Goal: Find specific page/section: Find specific page/section

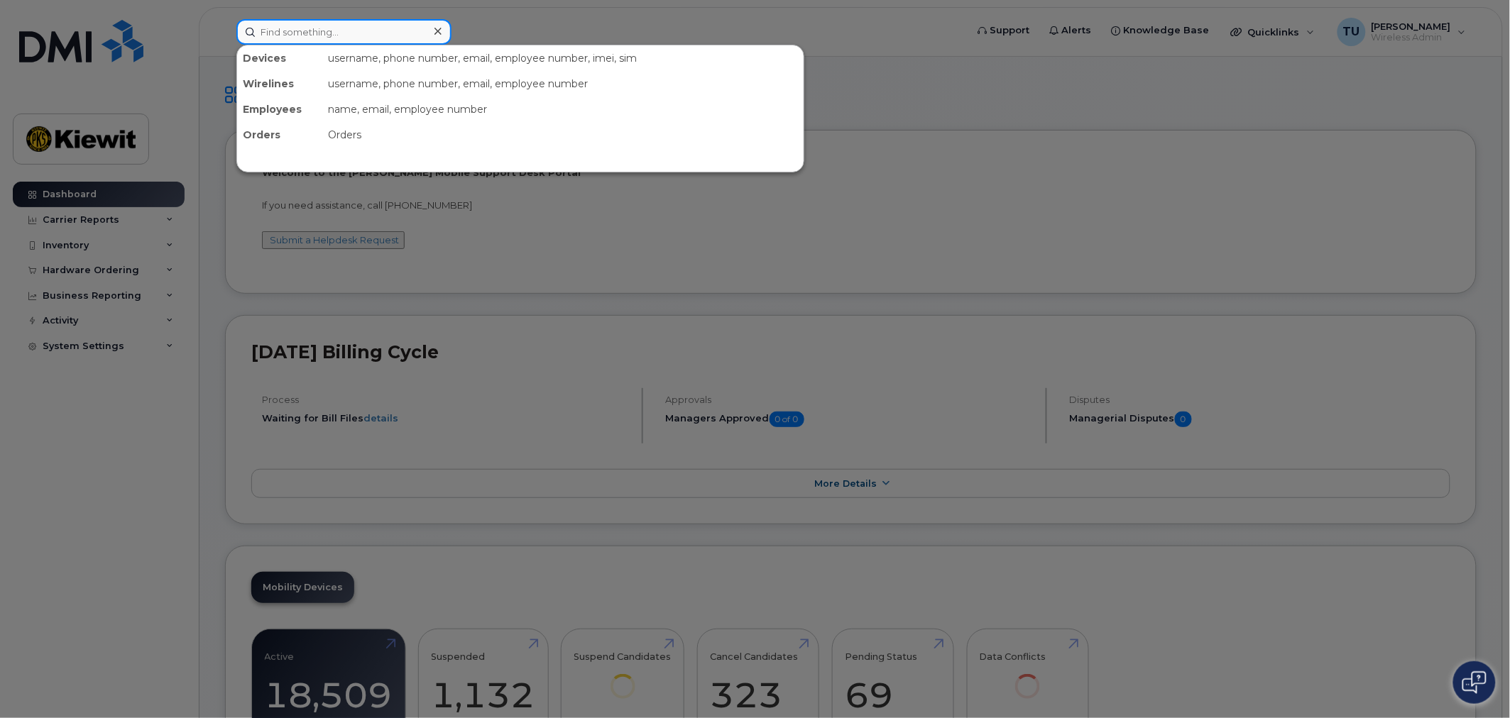
click at [359, 33] on input at bounding box center [343, 32] width 215 height 26
paste input "299164"
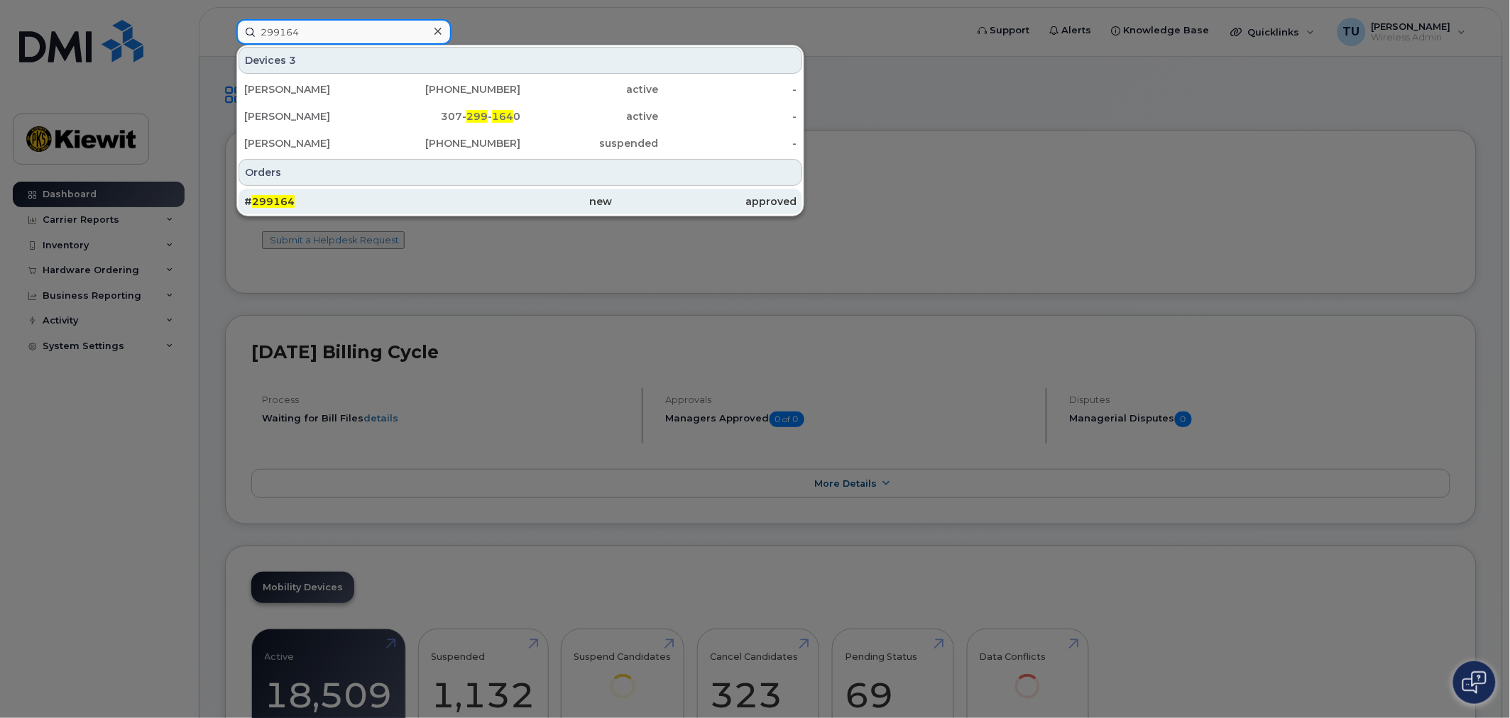
type input "299164"
click at [386, 199] on div "# 299164" at bounding box center [336, 202] width 184 height 14
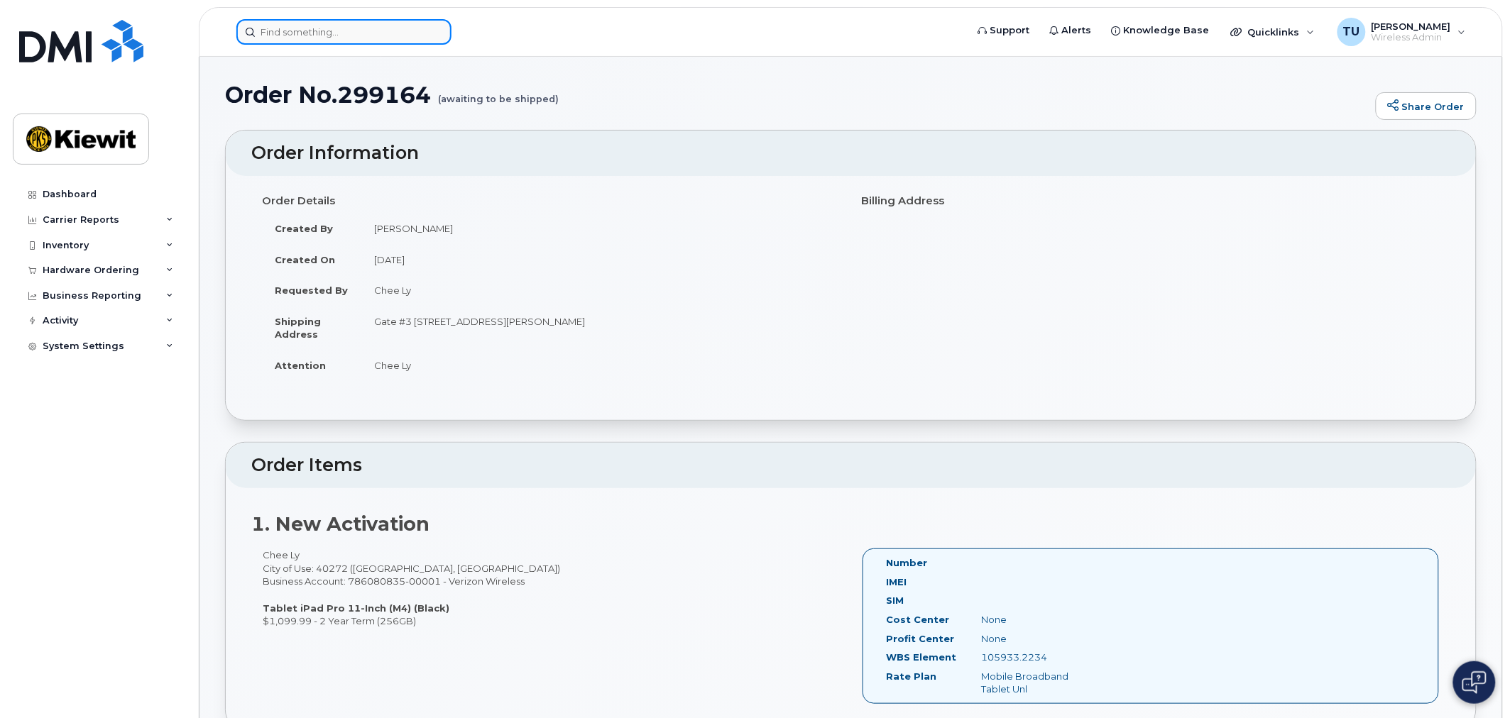
click at [364, 36] on input at bounding box center [343, 32] width 215 height 26
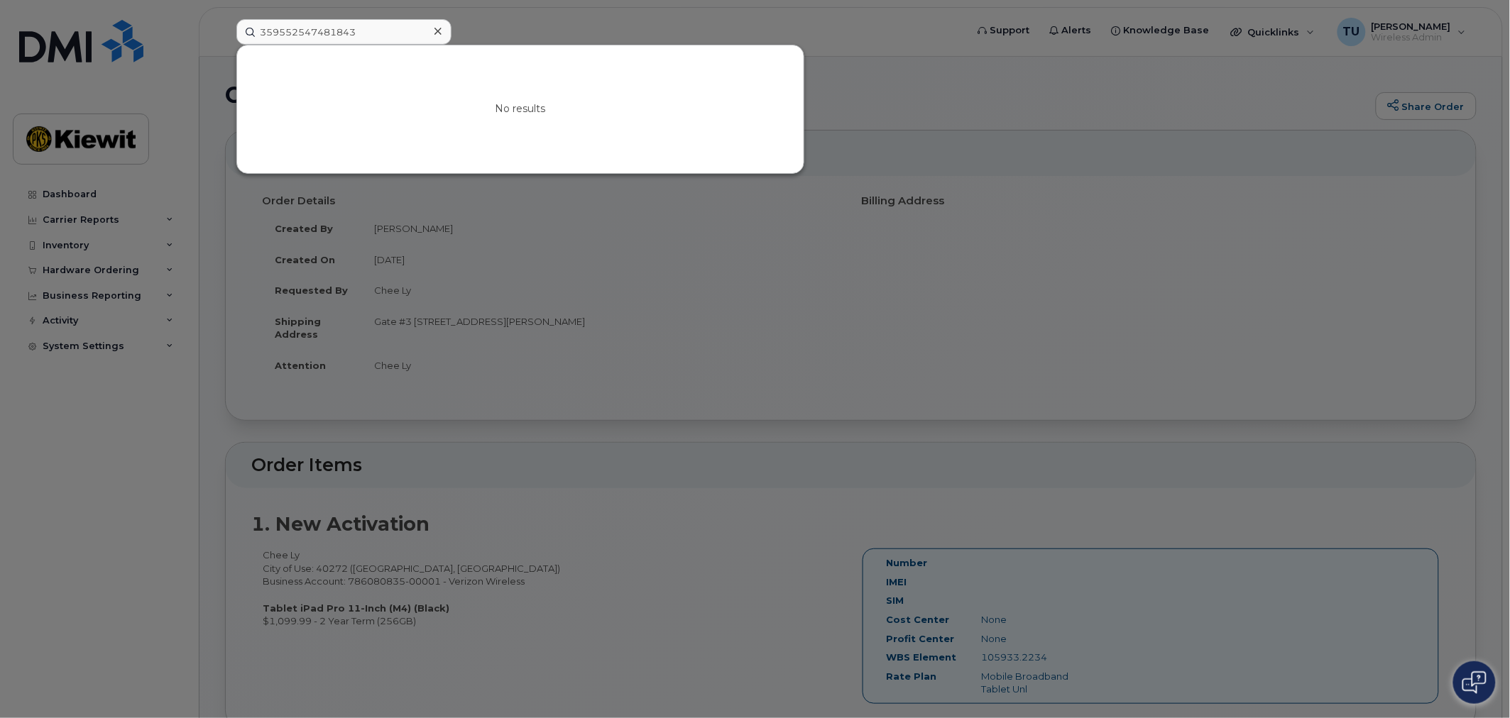
click at [345, 17] on div at bounding box center [755, 359] width 1510 height 718
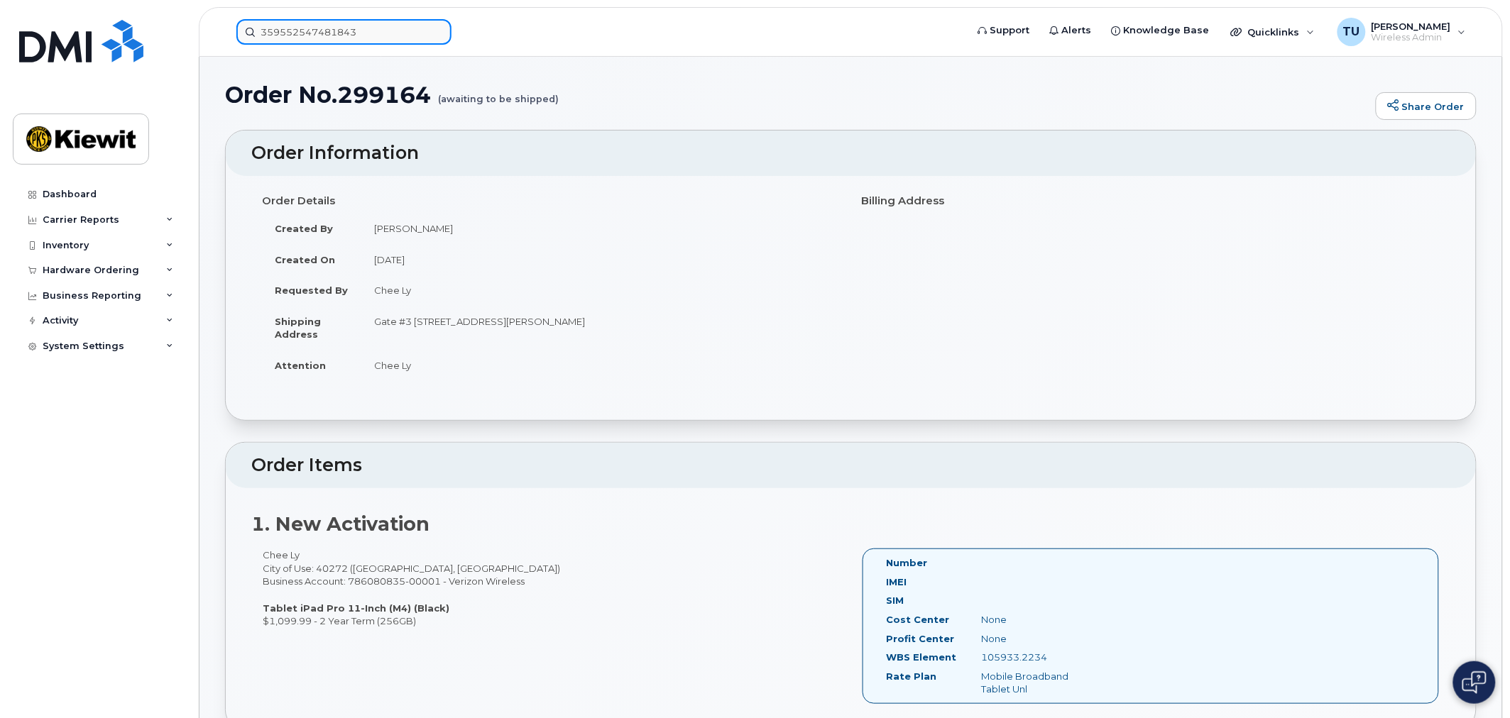
click at [364, 26] on input "359552547481843" at bounding box center [343, 32] width 215 height 26
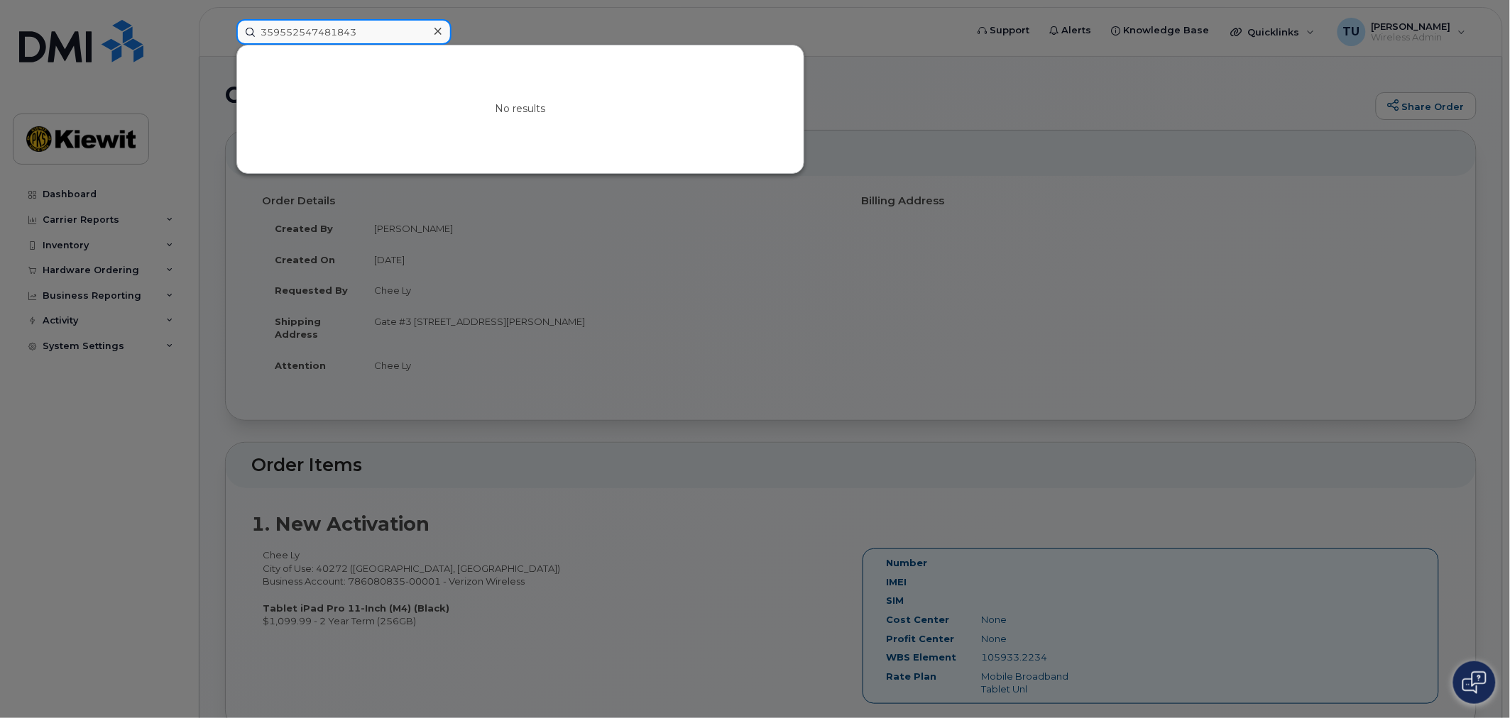
click at [364, 26] on input "359552547481843" at bounding box center [343, 32] width 215 height 26
click at [175, 80] on div at bounding box center [755, 359] width 1510 height 718
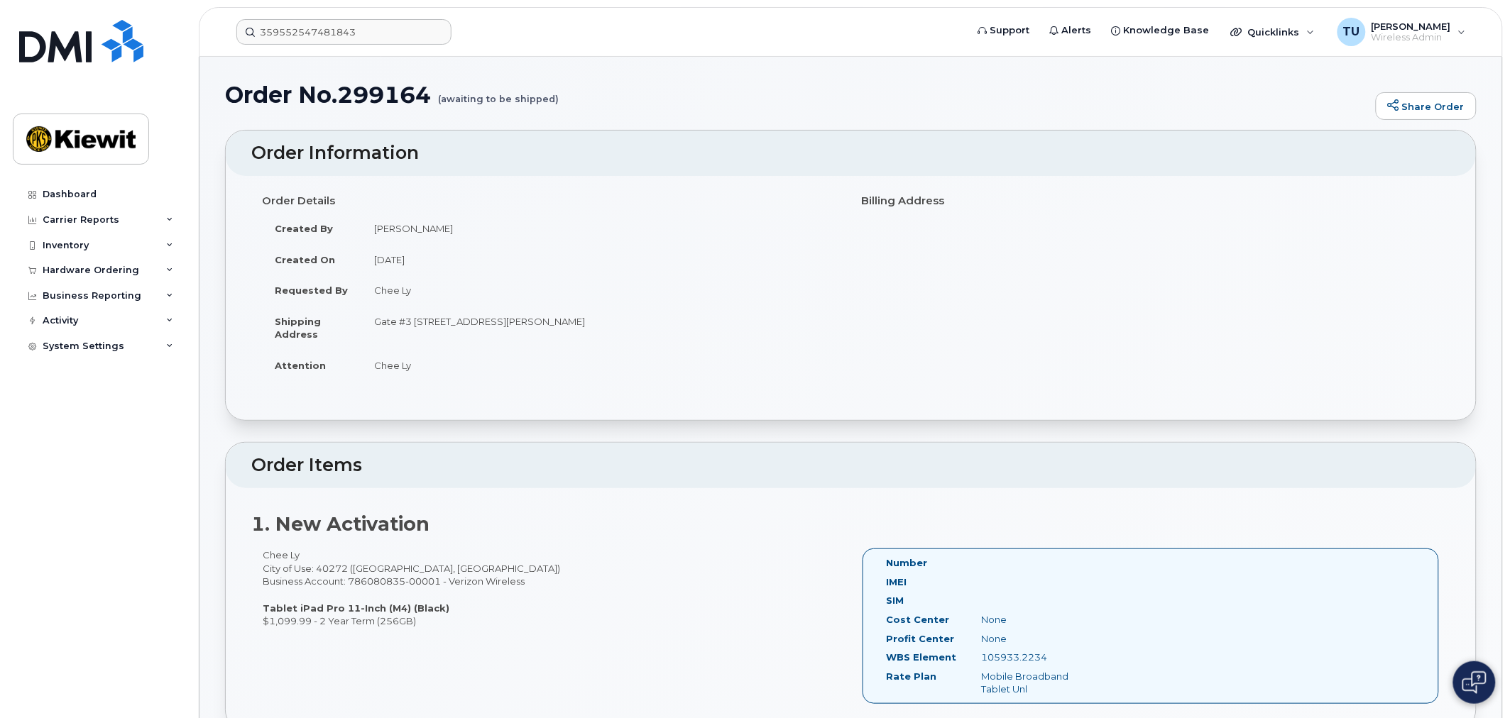
click at [313, 44] on header "359552547481843 Support Alerts Knowledge Base Quicklinks Suspend / Cancel Devic…" at bounding box center [851, 32] width 1304 height 50
click at [321, 38] on input "359552547481843" at bounding box center [343, 32] width 215 height 26
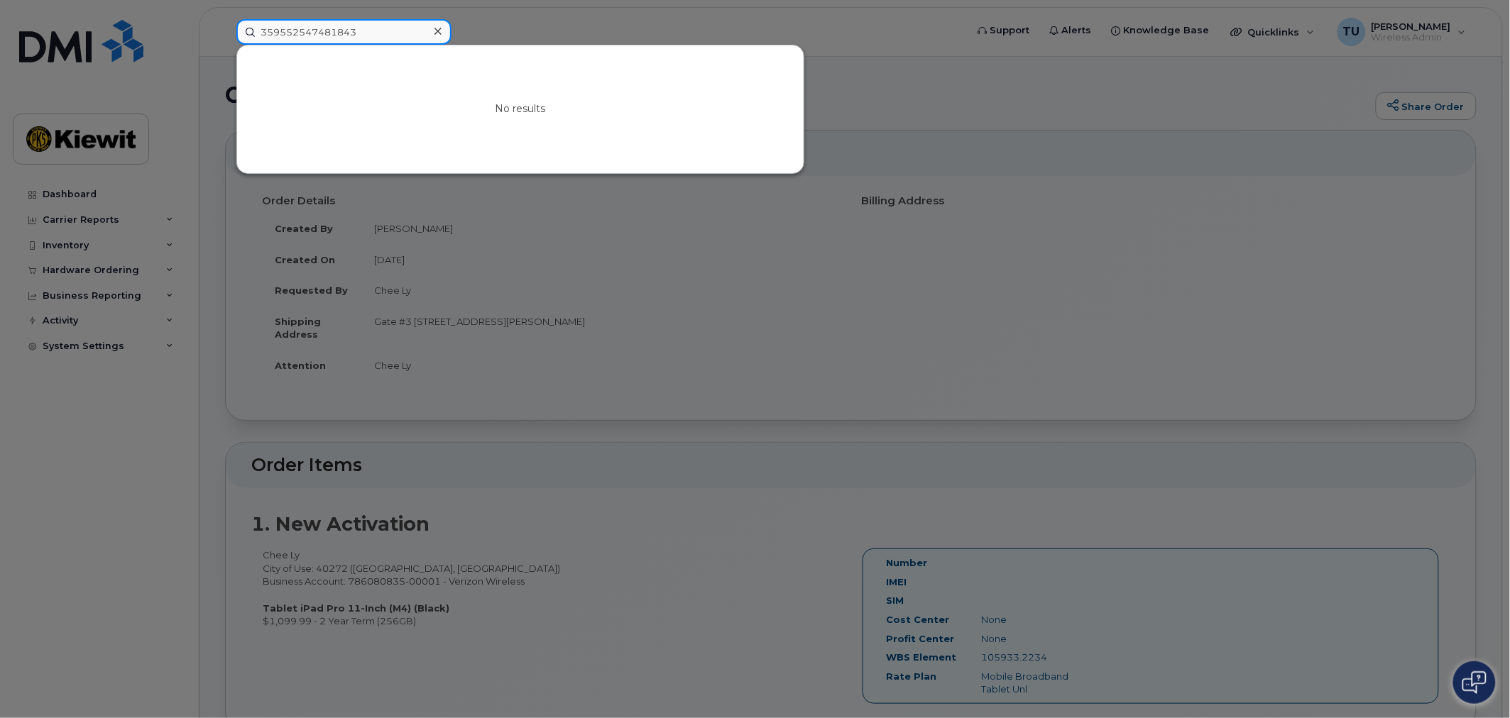
click at [321, 38] on input "359552547481843" at bounding box center [343, 32] width 215 height 26
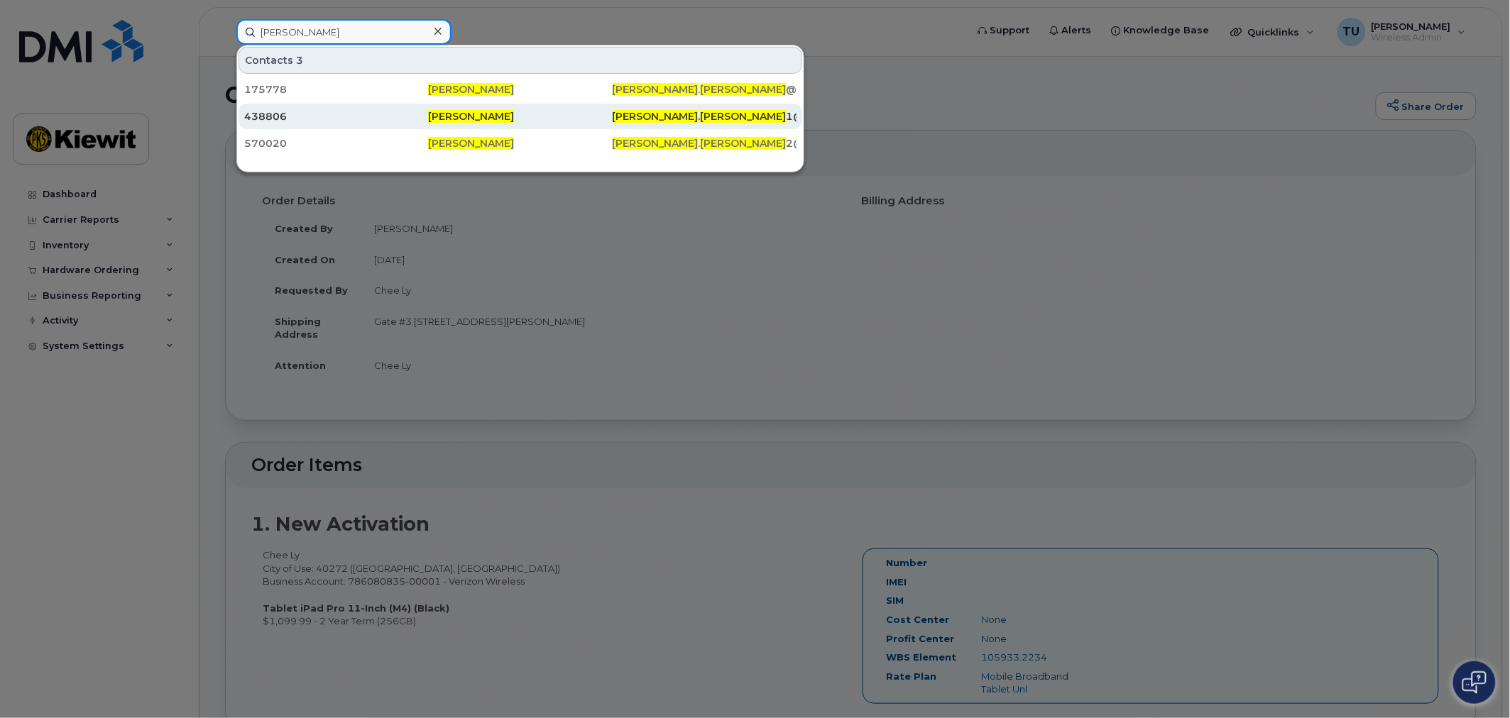
type input "carlos cortez"
click at [429, 116] on span "Carlos Cortez" at bounding box center [471, 116] width 86 height 13
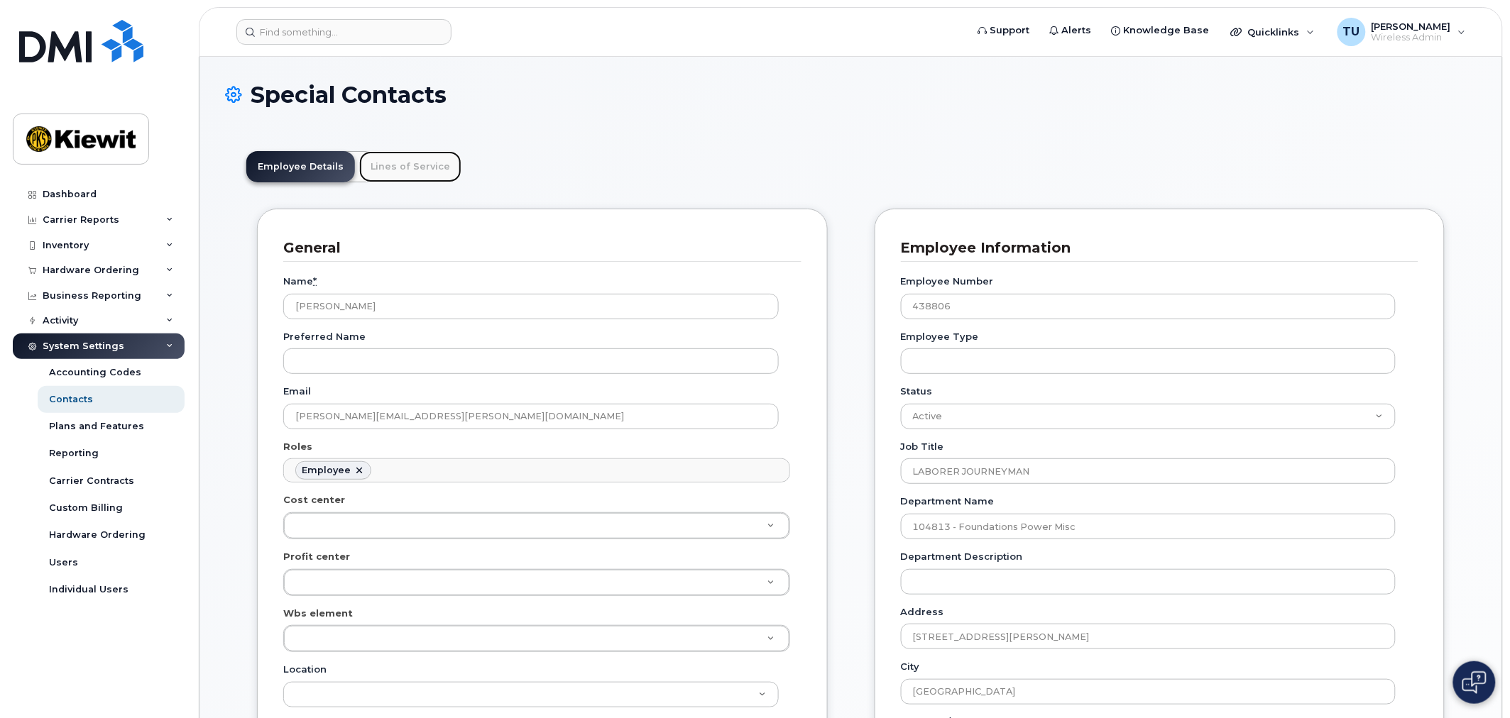
click at [429, 167] on link "Lines of Service" at bounding box center [410, 166] width 102 height 31
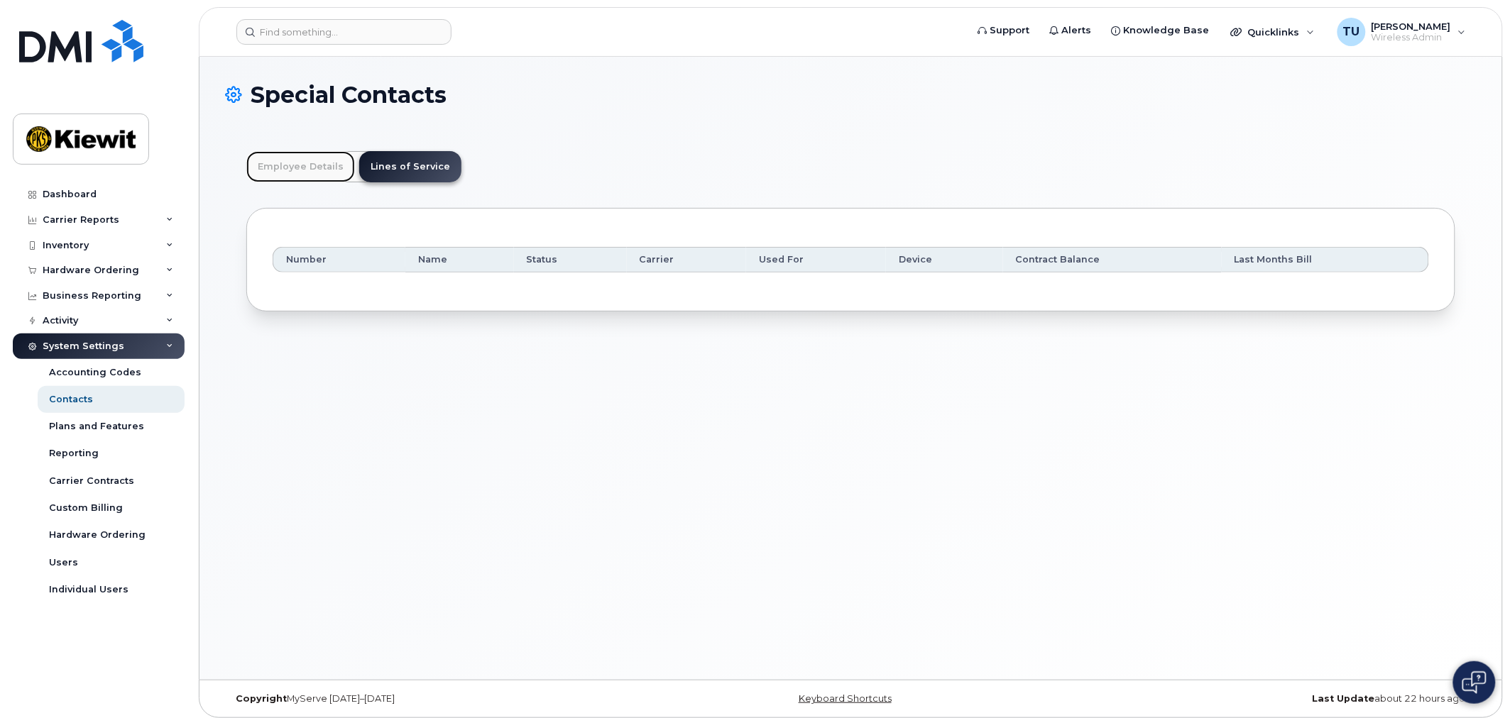
click at [328, 174] on link "Employee Details" at bounding box center [300, 166] width 109 height 31
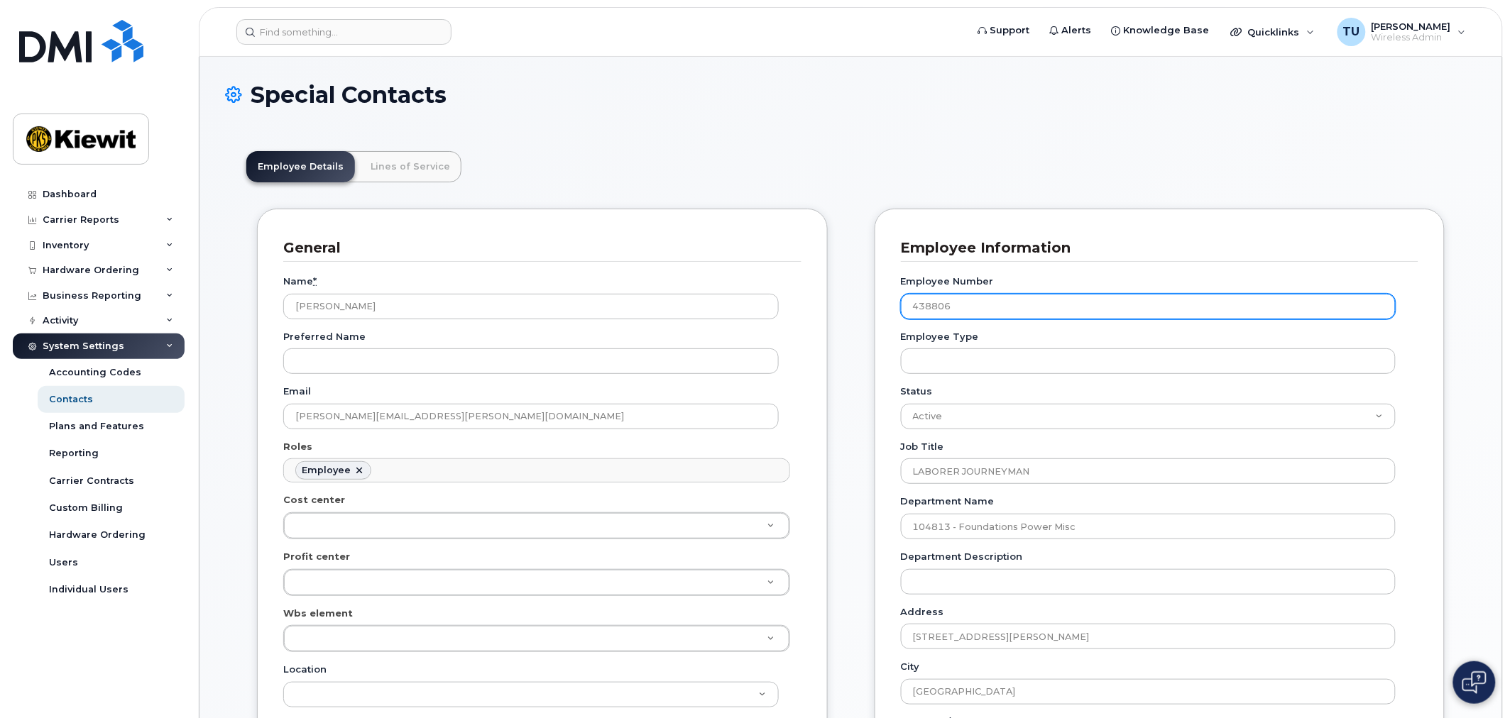
click at [944, 305] on input "438806" at bounding box center [1149, 307] width 496 height 26
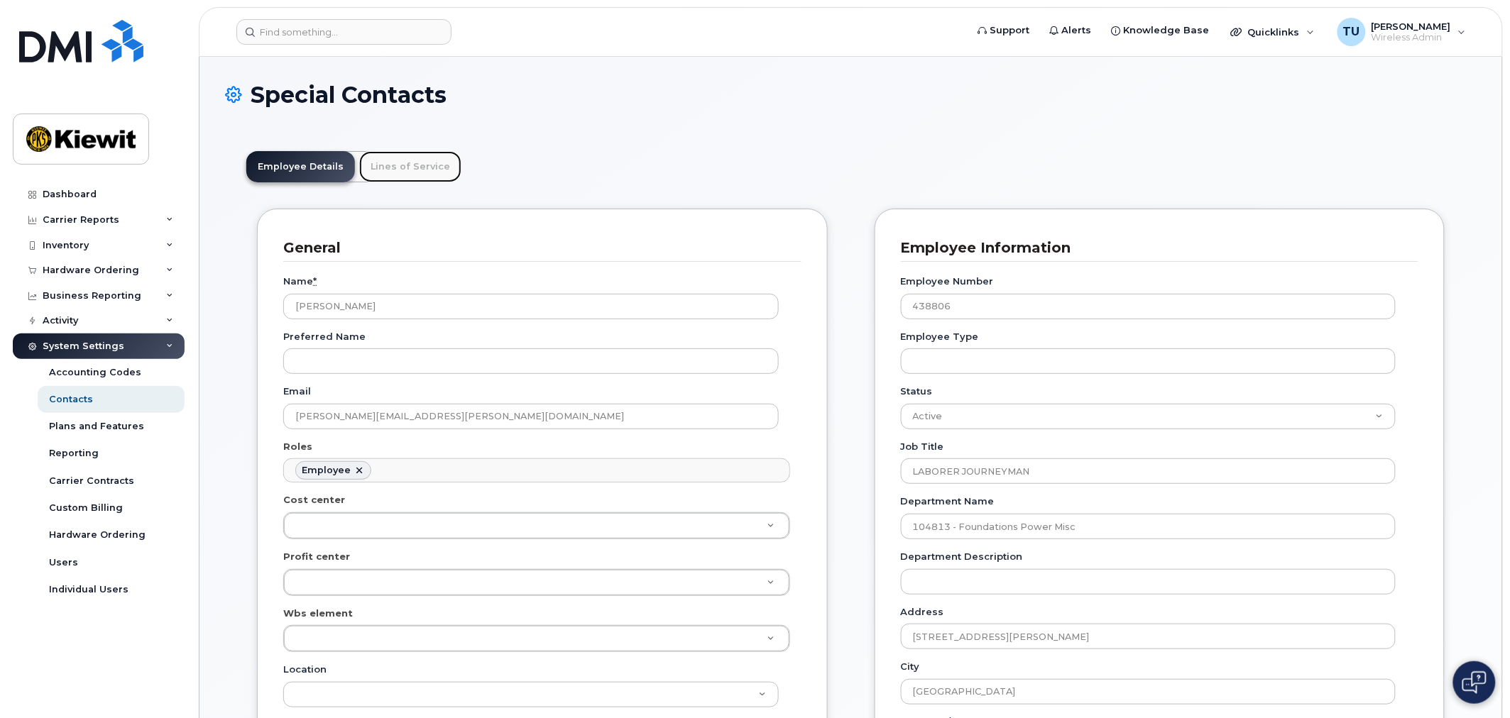
click at [373, 168] on link "Lines of Service" at bounding box center [410, 166] width 102 height 31
